Goal: Information Seeking & Learning: Understand process/instructions

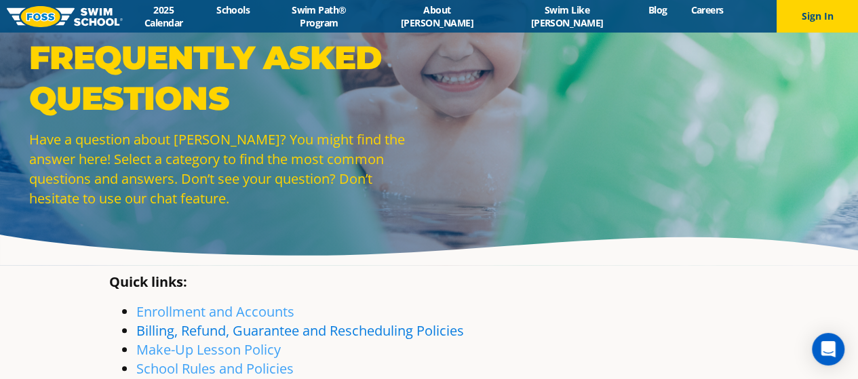
click at [340, 332] on link "Billing, Refund, Guarantee and Rescheduling Policies" at bounding box center [299, 330] width 327 height 18
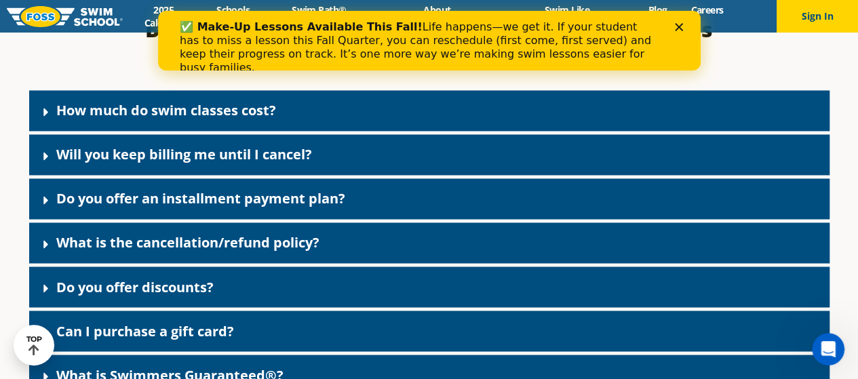
scroll to position [1053, 0]
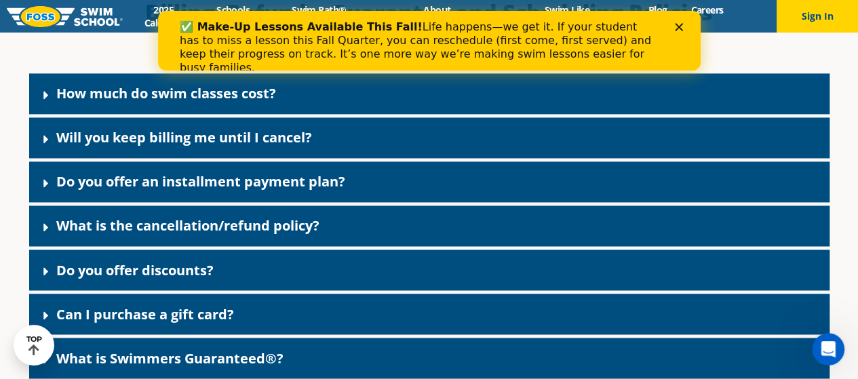
click at [183, 234] on link "What is the cancellation/refund policy?" at bounding box center [187, 225] width 263 height 18
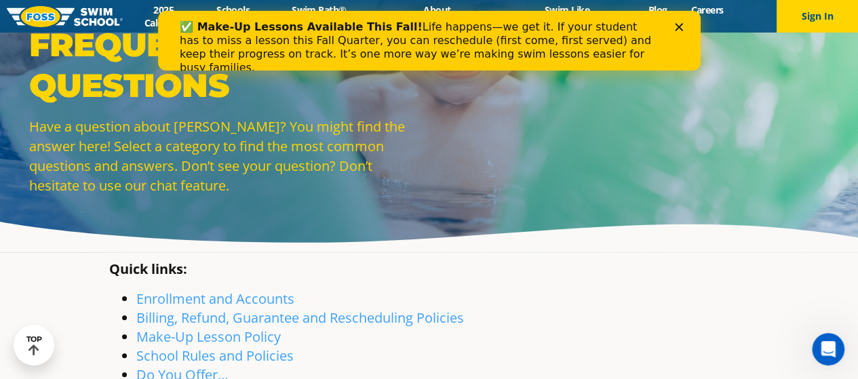
scroll to position [0, 0]
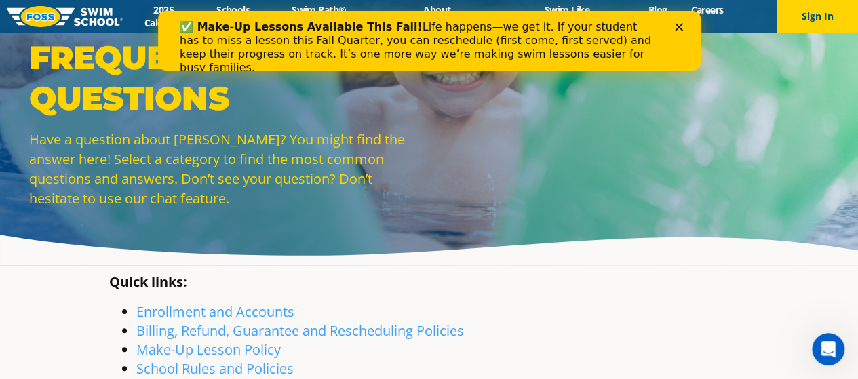
click at [677, 24] on icon "Close" at bounding box center [678, 27] width 8 height 8
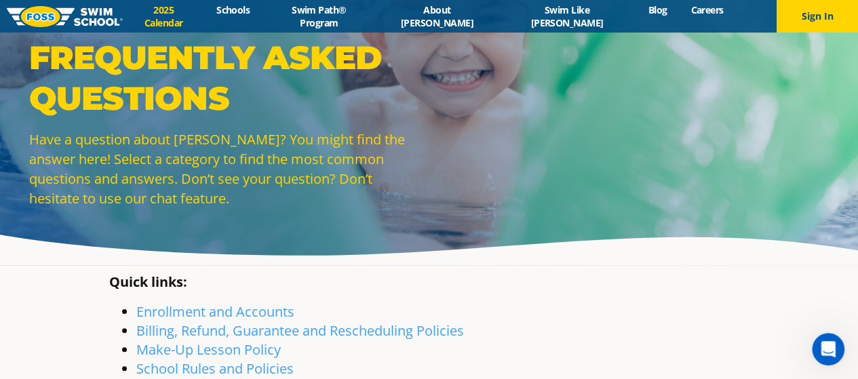
click at [197, 14] on link "2025 Calendar" at bounding box center [164, 16] width 82 height 26
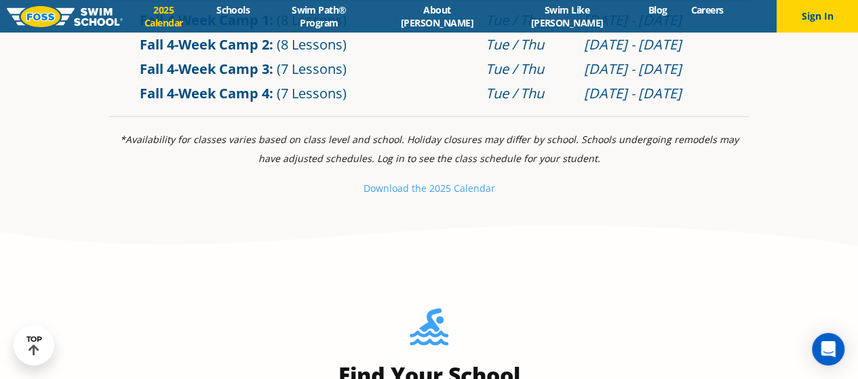
scroll to position [1238, 0]
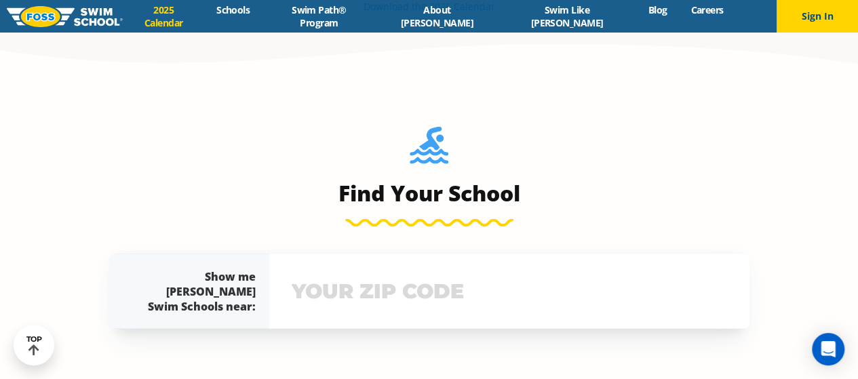
click at [393, 290] on input "text" at bounding box center [509, 290] width 442 height 39
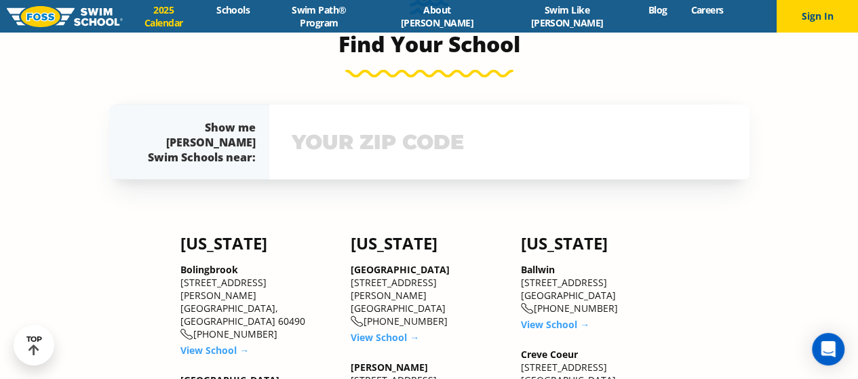
scroll to position [1422, 0]
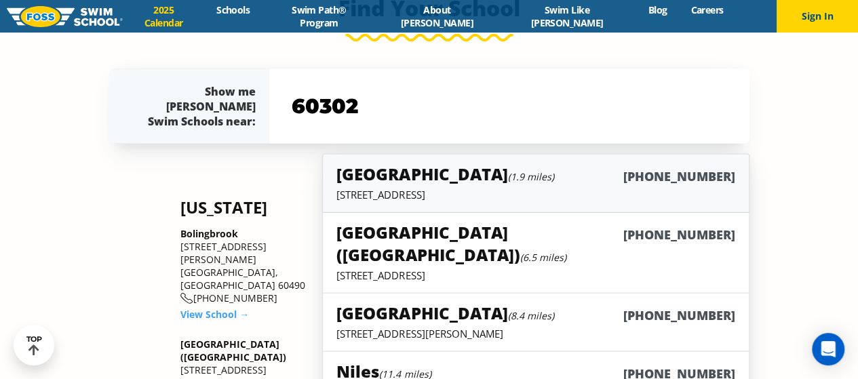
type input "60302"
click at [431, 159] on link "Elmwood Park (1.9 miles) (708) 695-8100 1850 N Harlem Ave, Suite 100, Elmwood P…" at bounding box center [535, 183] width 426 height 59
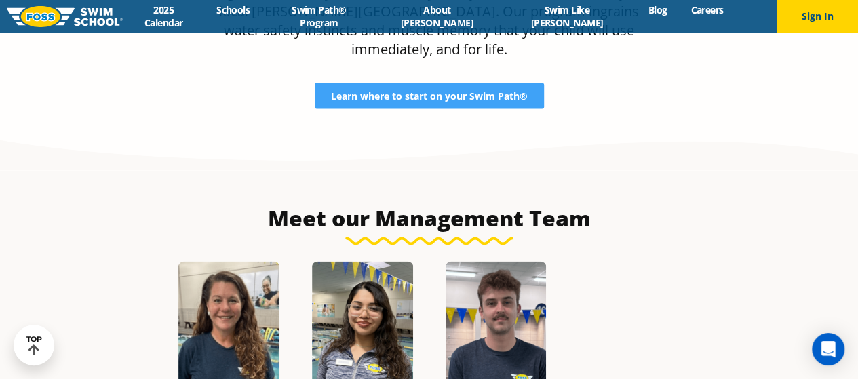
scroll to position [949, 0]
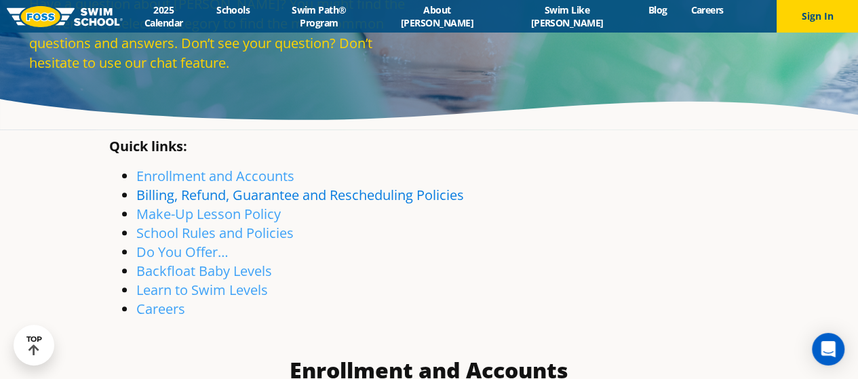
click at [391, 199] on link "Billing, Refund, Guarantee and Rescheduling Policies" at bounding box center [299, 195] width 327 height 18
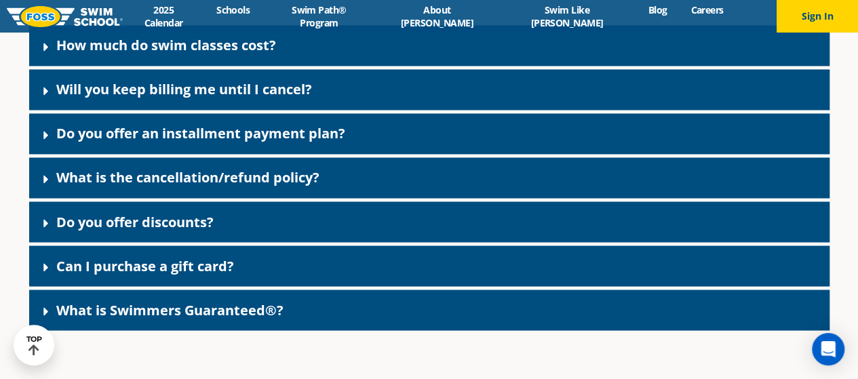
scroll to position [1121, 0]
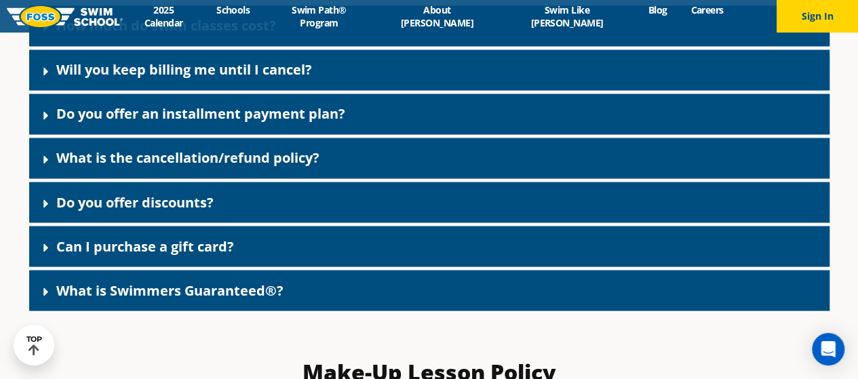
click at [144, 161] on link "What is the cancellation/refund policy?" at bounding box center [187, 157] width 263 height 18
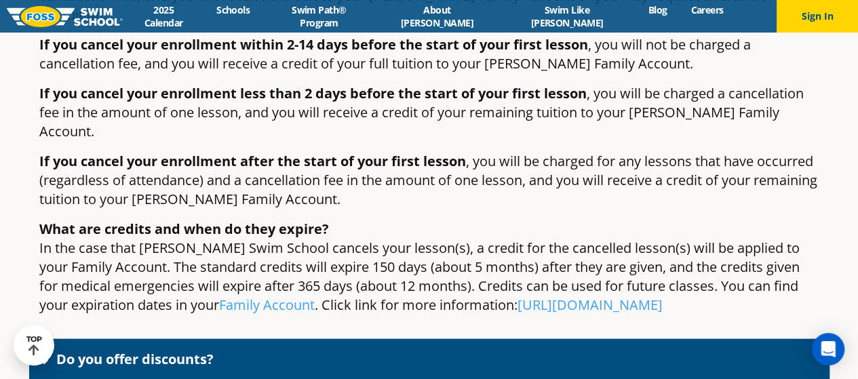
scroll to position [1392, 0]
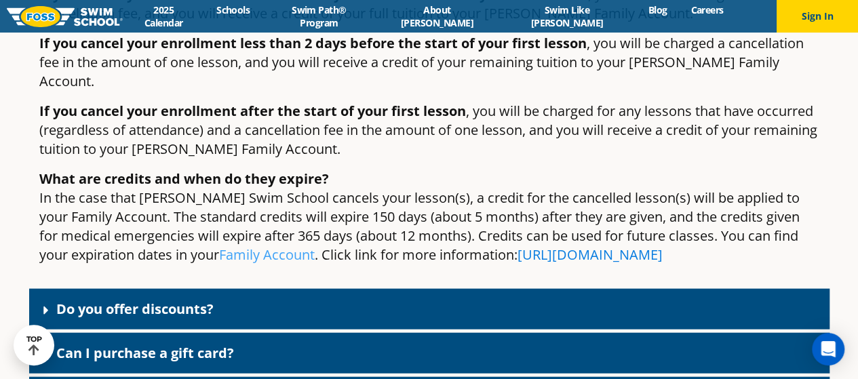
click at [598, 245] on link "https://www.fossswimschool.com/terms-conditions/" at bounding box center [589, 254] width 145 height 18
click at [254, 245] on link "Family Account" at bounding box center [267, 254] width 96 height 18
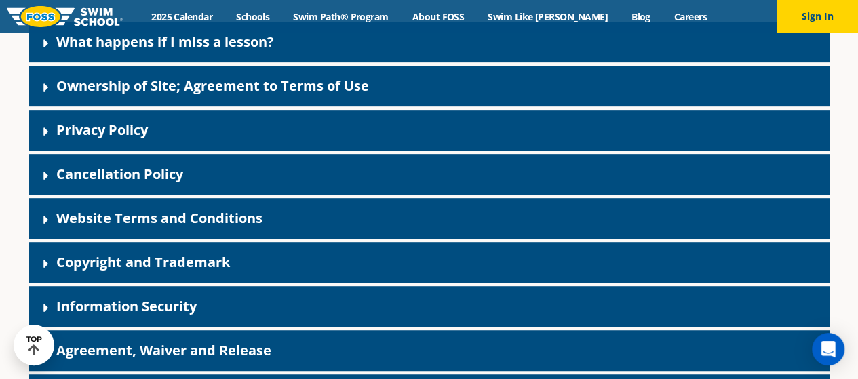
scroll to position [136, 0]
